Goal: Information Seeking & Learning: Find specific fact

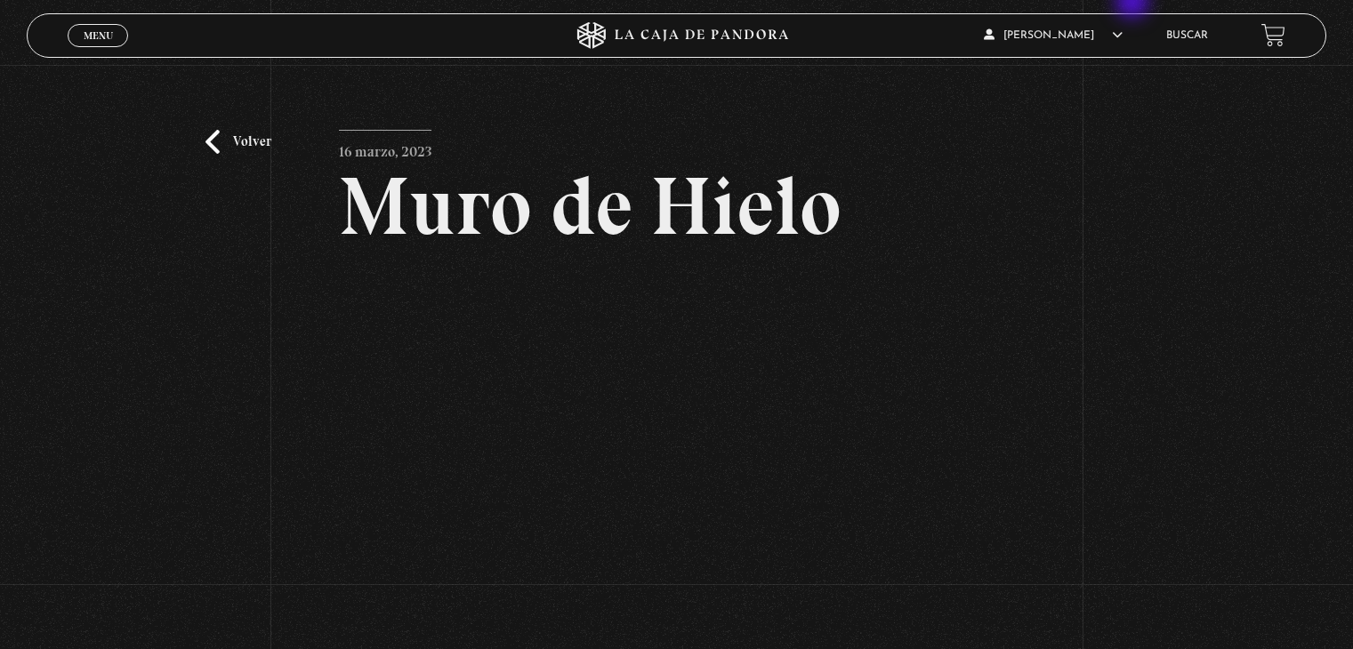
scroll to position [142, 0]
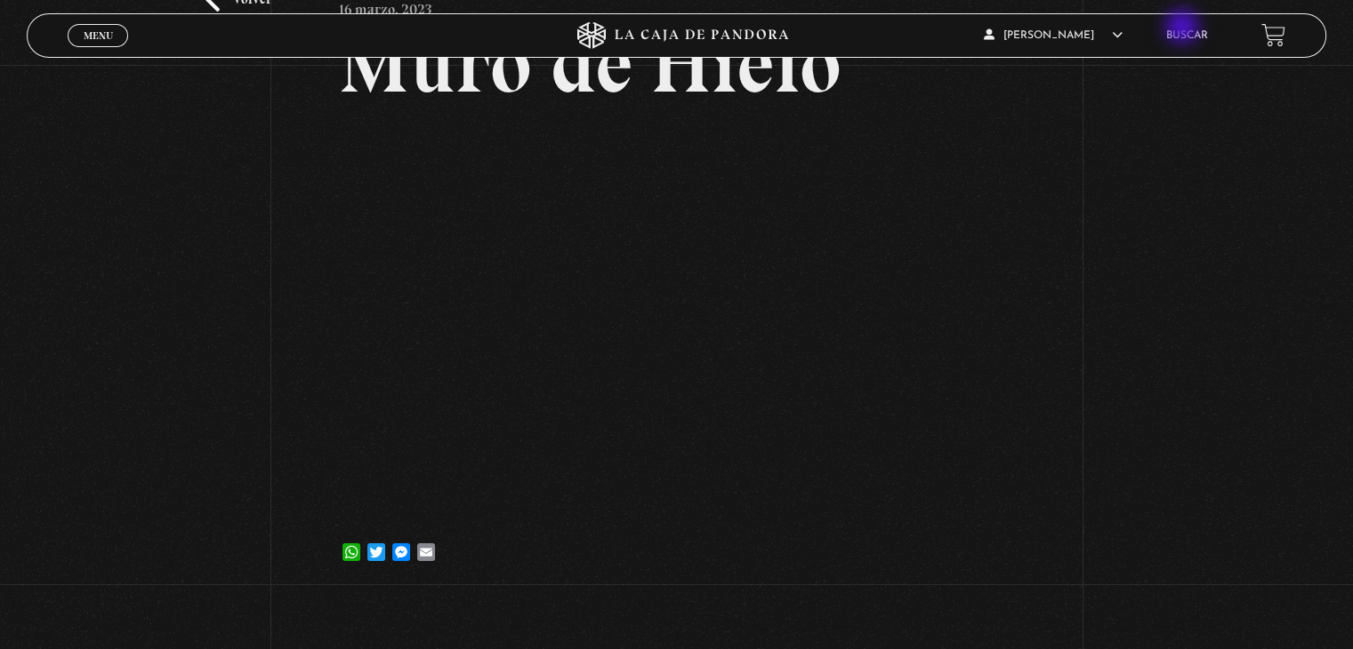
click at [1184, 28] on li "Buscar" at bounding box center [1187, 35] width 42 height 28
click at [1195, 32] on link "Buscar" at bounding box center [1187, 35] width 42 height 11
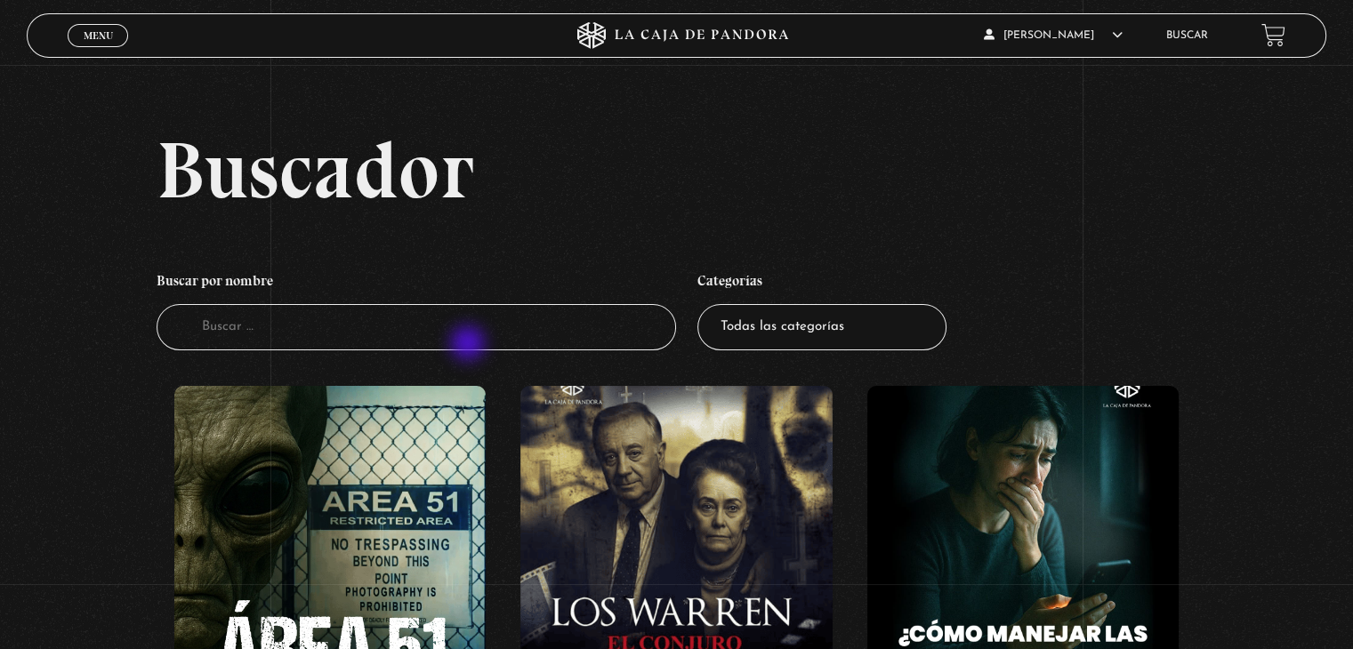
click at [470, 345] on input "Buscador" at bounding box center [417, 327] width 520 height 47
type input "[PERSON_NAME]"
click at [228, 325] on input "hi" at bounding box center [417, 327] width 520 height 47
type input "[PERSON_NAME]"
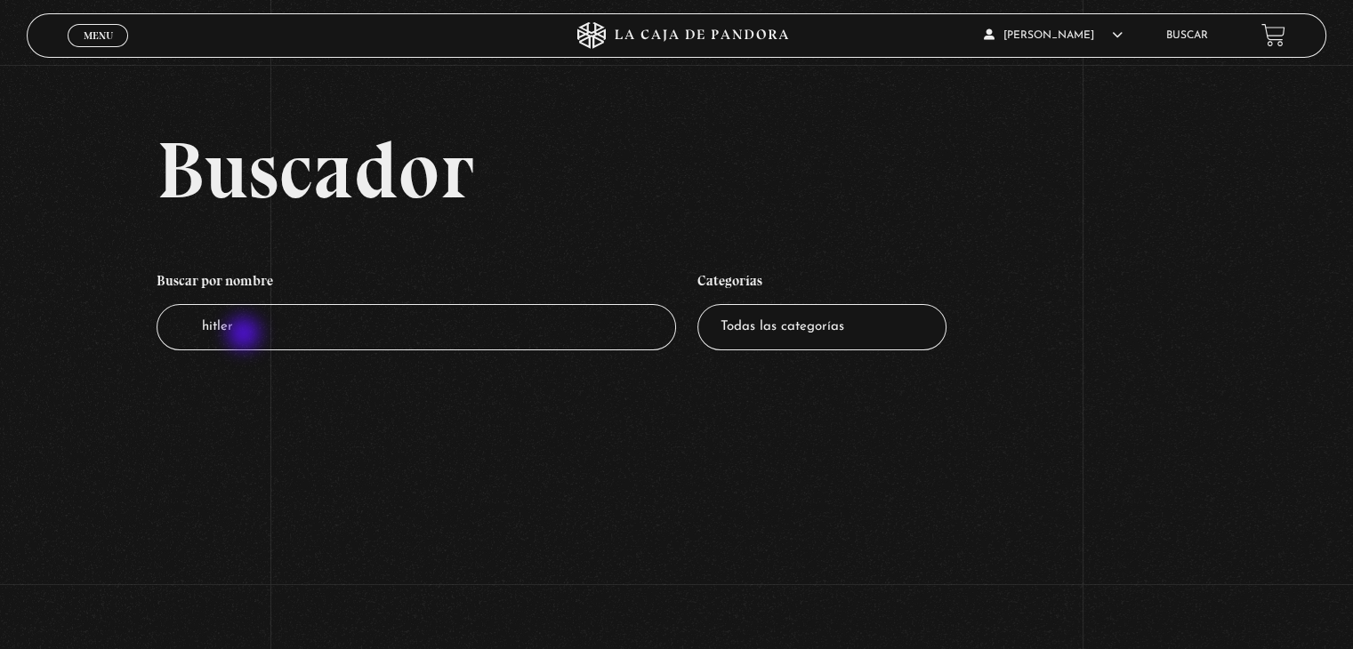
click at [246, 335] on input "[PERSON_NAME]" at bounding box center [417, 327] width 520 height 47
type input "h"
type input "nazis"
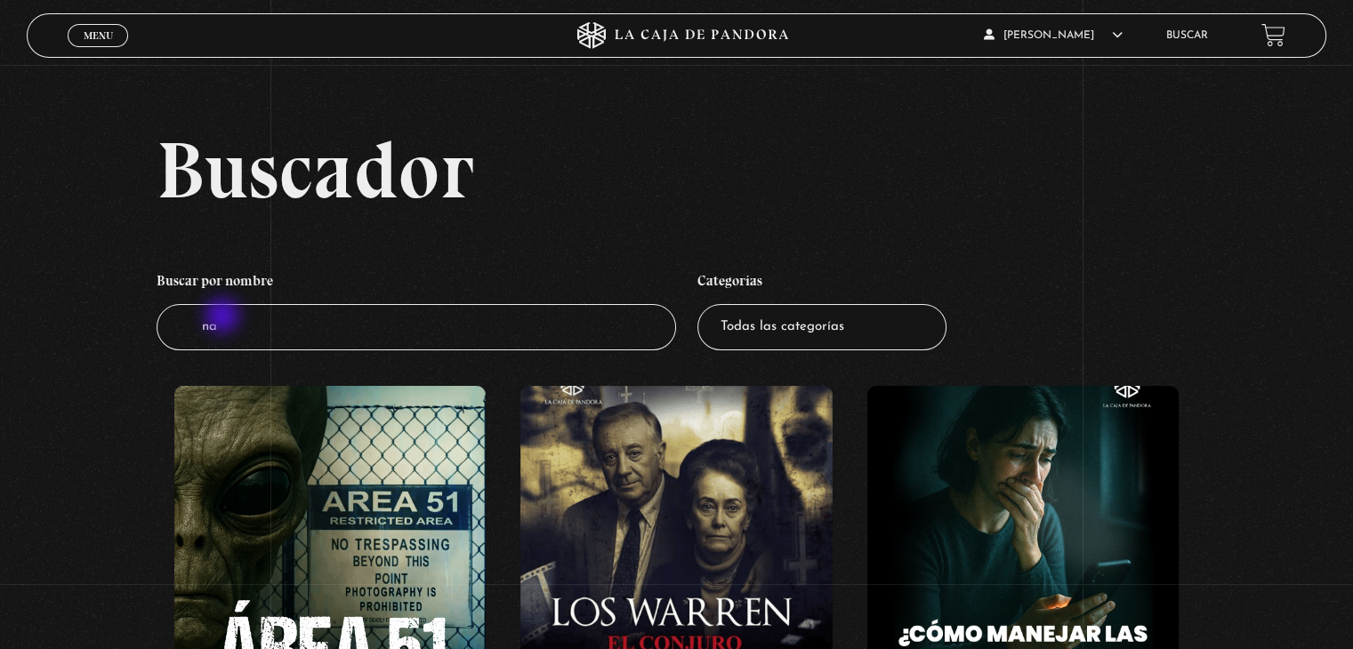
click at [224, 318] on input "na" at bounding box center [417, 327] width 520 height 47
type input "nazis"
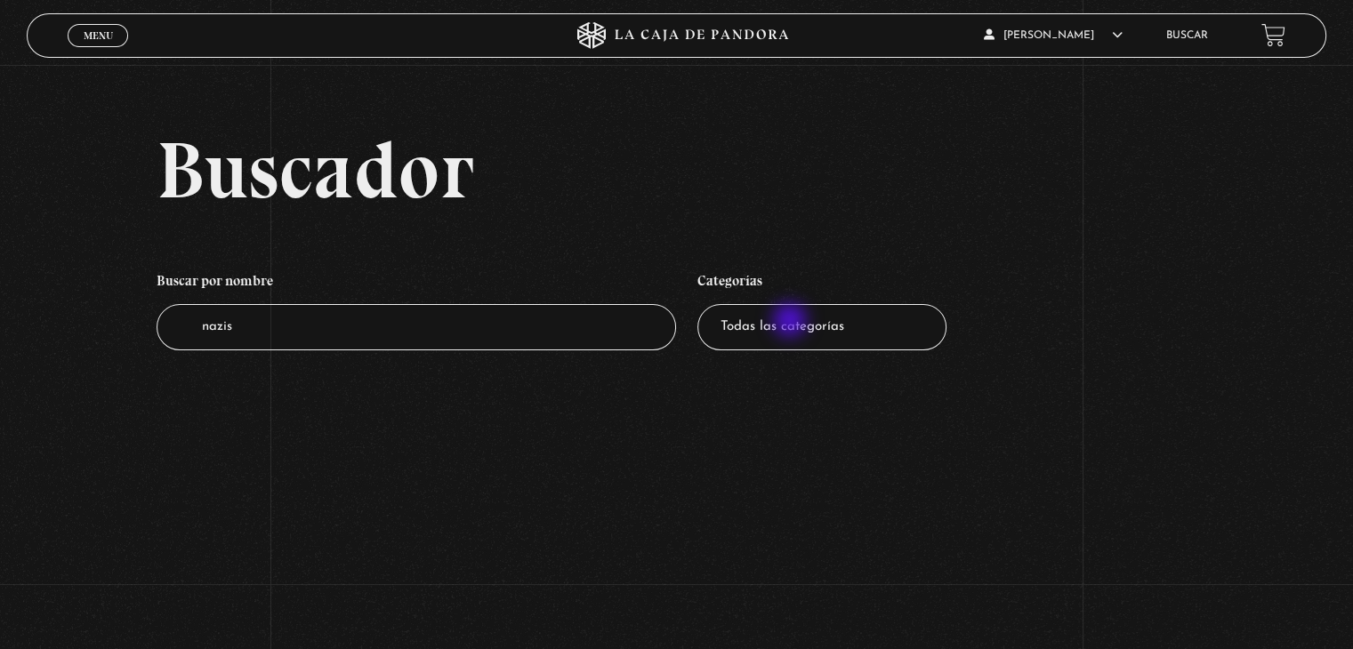
click at [792, 322] on select "Todas las categorías 11:11 Humanitario (1) Amo los [DATE] (2) Análisis de serie…" at bounding box center [821, 327] width 249 height 47
click at [1163, 187] on h2 "Buscador" at bounding box center [741, 170] width 1169 height 80
click at [96, 32] on span "Menu" at bounding box center [98, 35] width 29 height 11
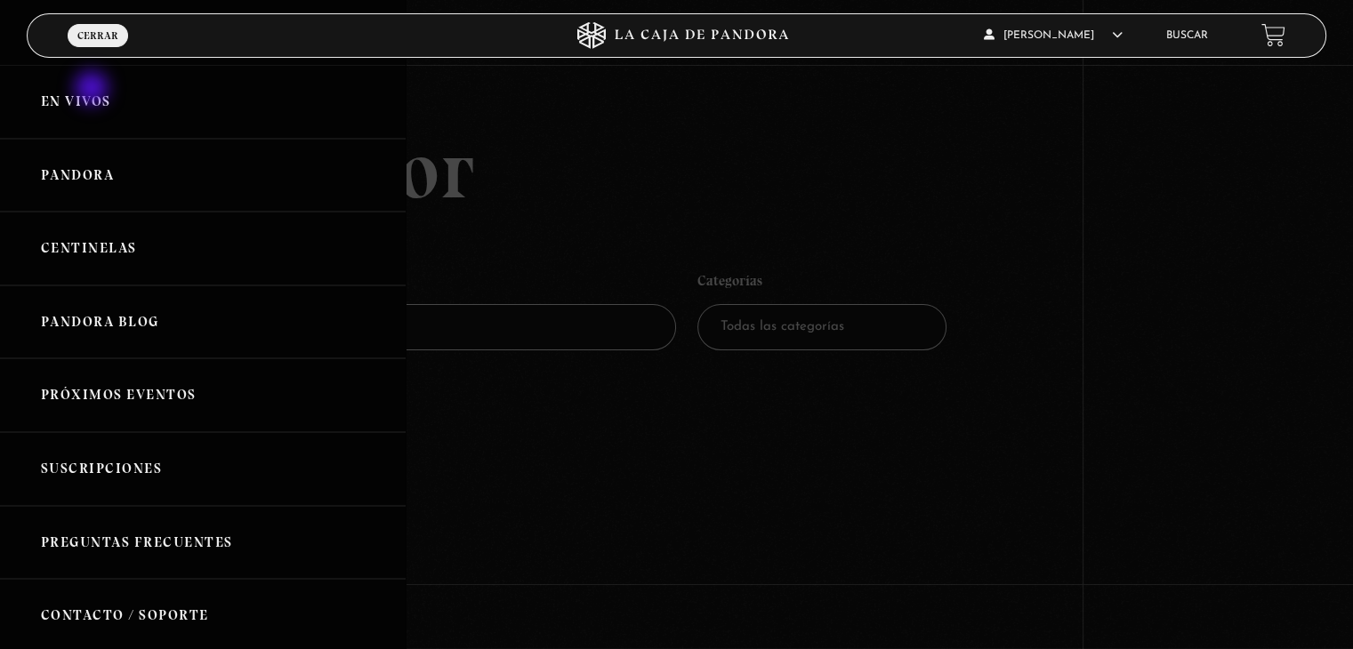
click at [93, 90] on link "En vivos" at bounding box center [203, 102] width 406 height 74
